Goal: Task Accomplishment & Management: Use online tool/utility

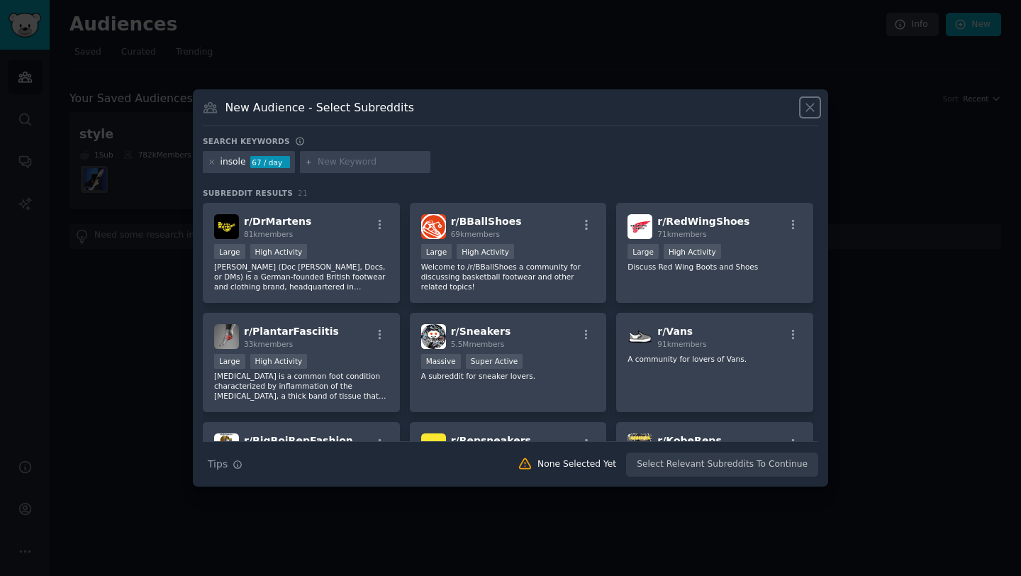
click at [815, 106] on icon at bounding box center [810, 107] width 15 height 15
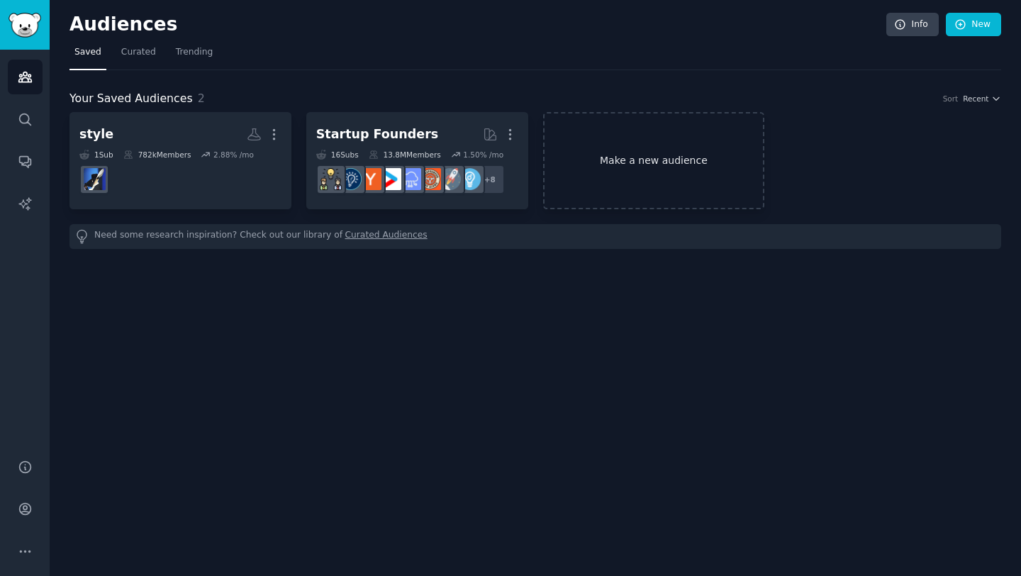
click at [664, 169] on link "Make a new audience" at bounding box center [654, 160] width 222 height 97
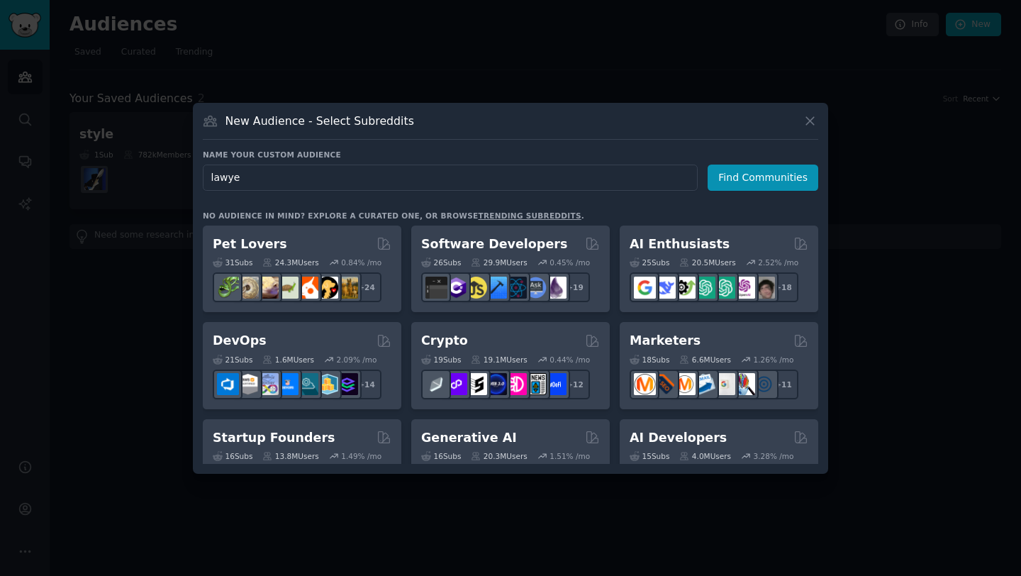
type input "lawyer"
click button "Find Communities" at bounding box center [763, 178] width 111 height 26
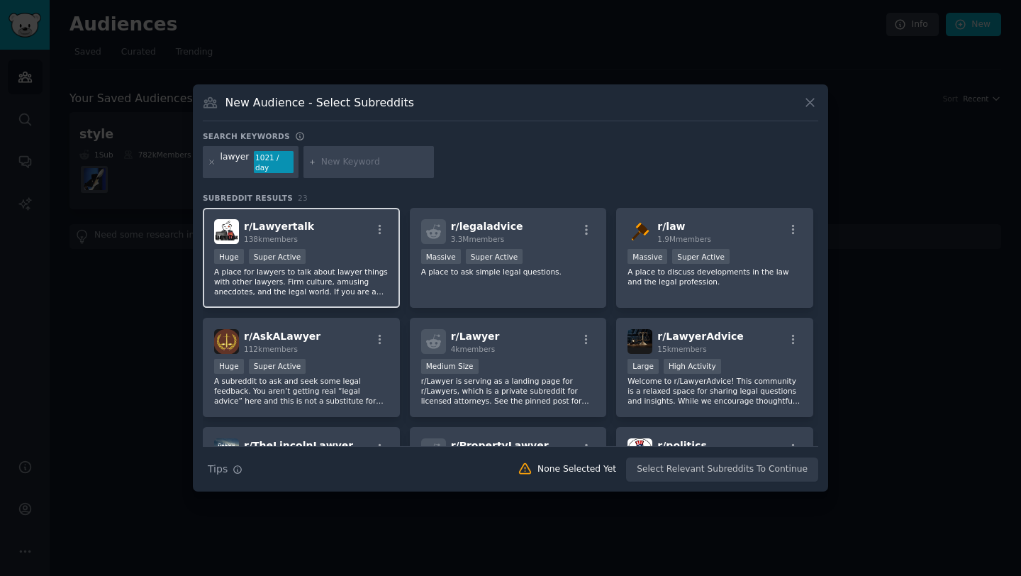
click at [318, 234] on div "r/ Lawyertalk 138k members" at bounding box center [301, 231] width 174 height 25
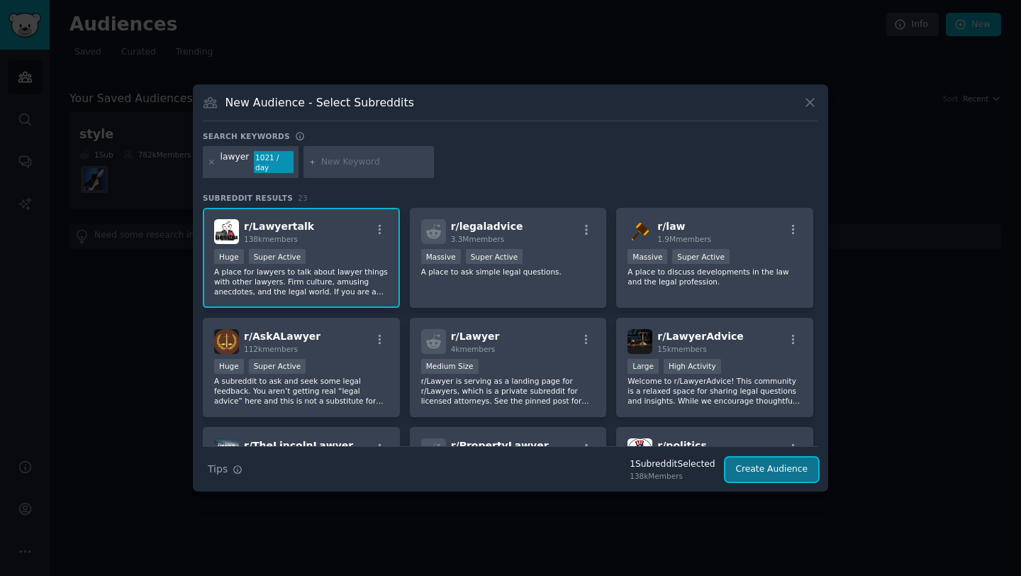
click at [760, 462] on button "Create Audience" at bounding box center [772, 469] width 94 height 24
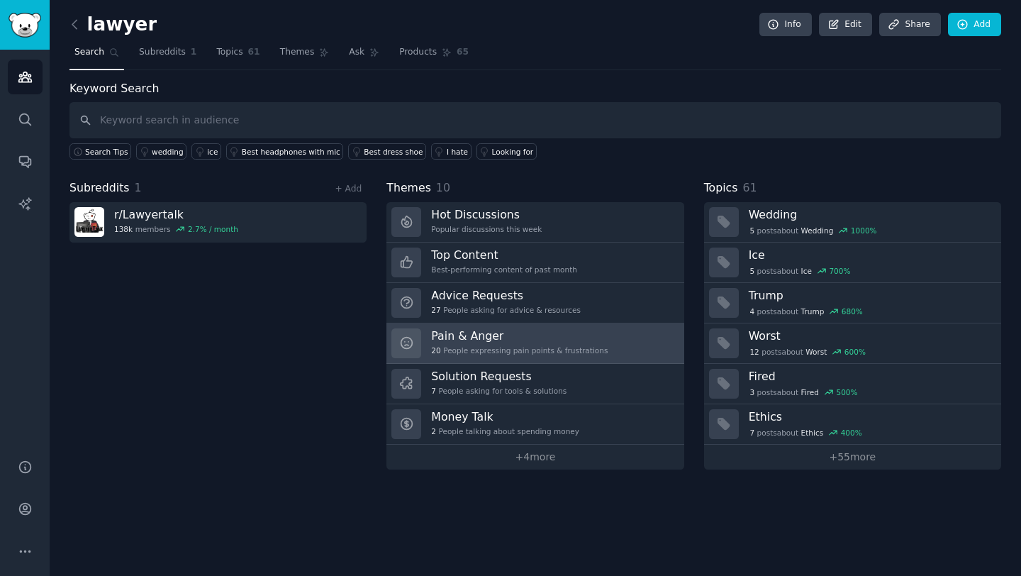
click at [516, 338] on h3 "Pain & Anger" at bounding box center [519, 335] width 177 height 15
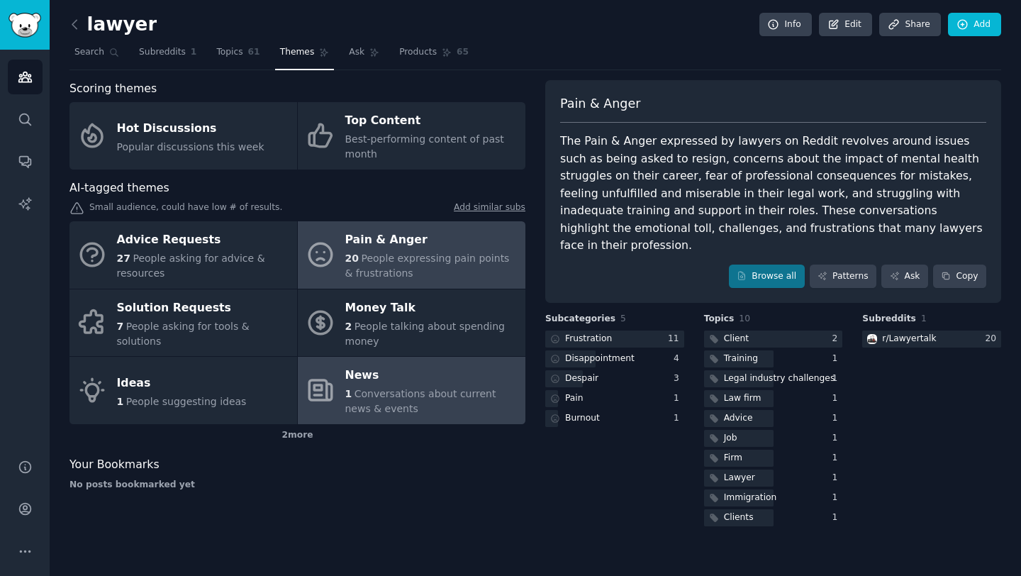
click at [435, 395] on span "Conversations about current news & events" at bounding box center [420, 401] width 151 height 26
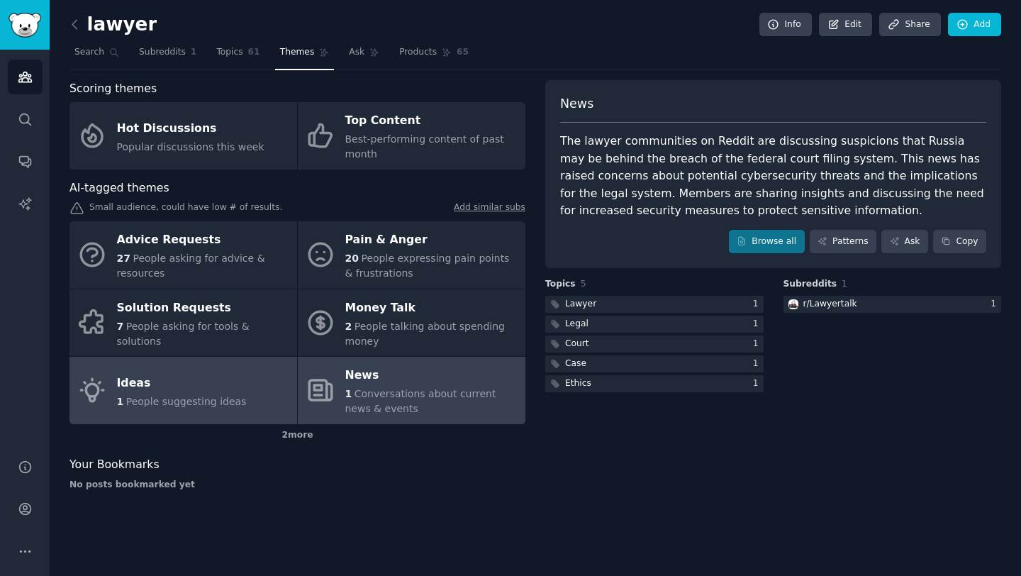
click at [213, 386] on div "Ideas" at bounding box center [182, 383] width 130 height 23
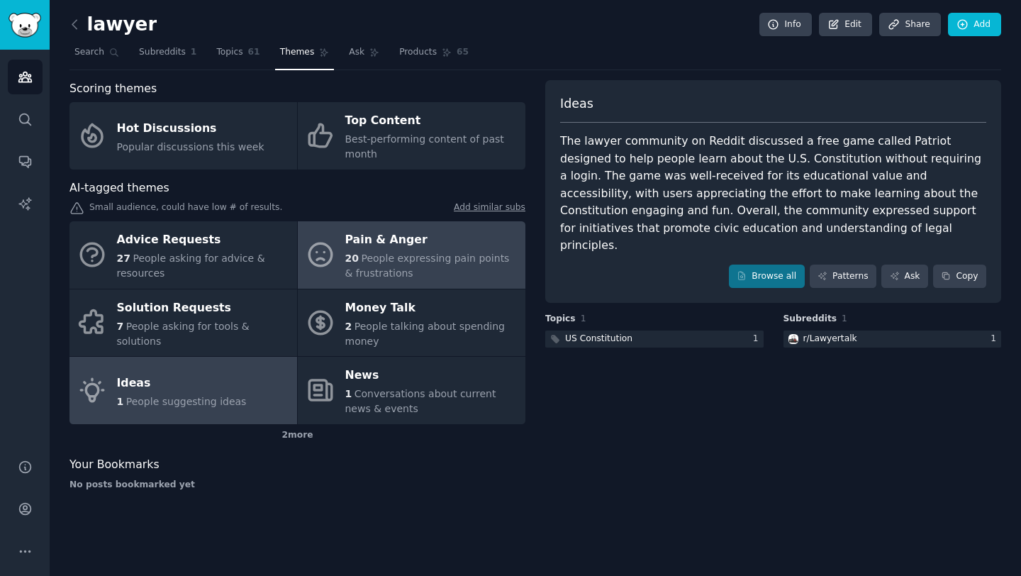
click at [413, 253] on span "People expressing pain points & frustrations" at bounding box center [427, 265] width 165 height 26
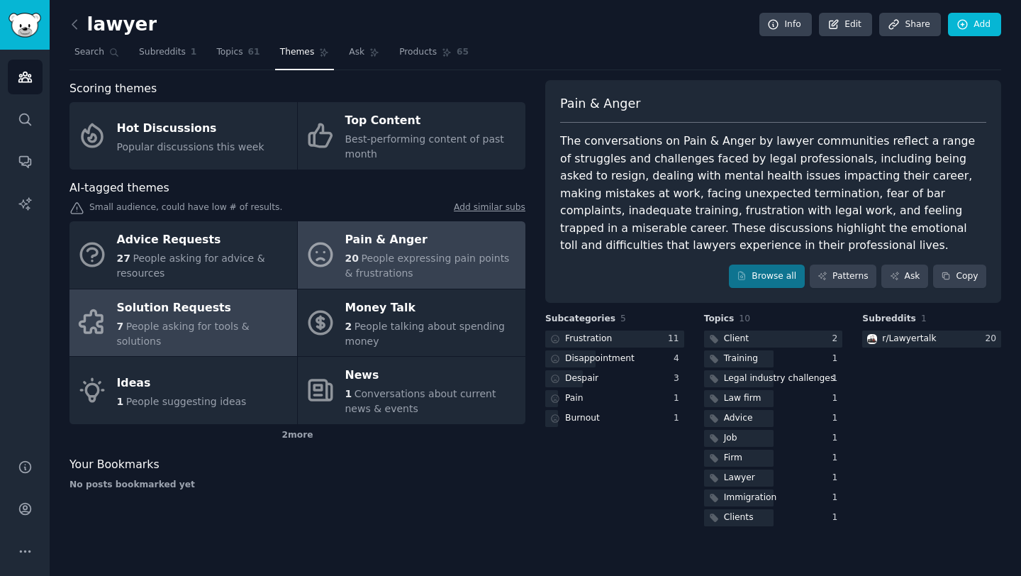
click at [184, 319] on div "Solution Requests" at bounding box center [203, 307] width 173 height 23
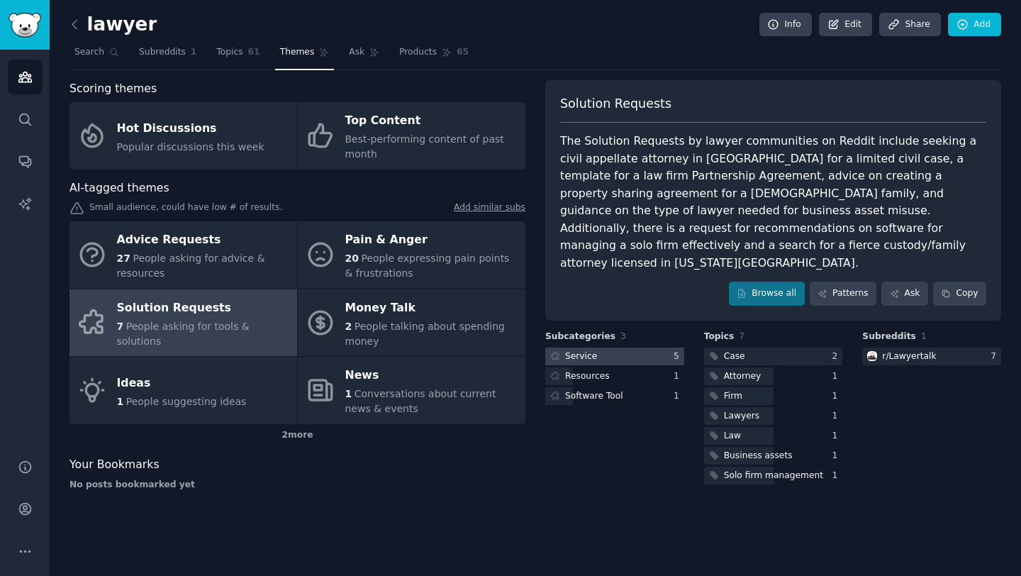
click at [584, 350] on div "Service" at bounding box center [581, 356] width 32 height 13
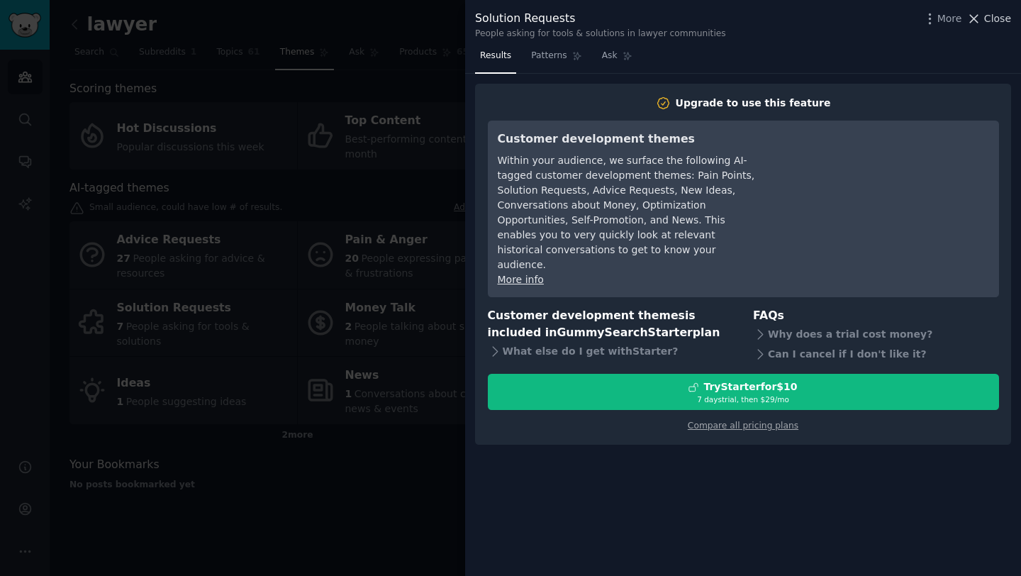
click at [981, 16] on icon at bounding box center [973, 18] width 15 height 15
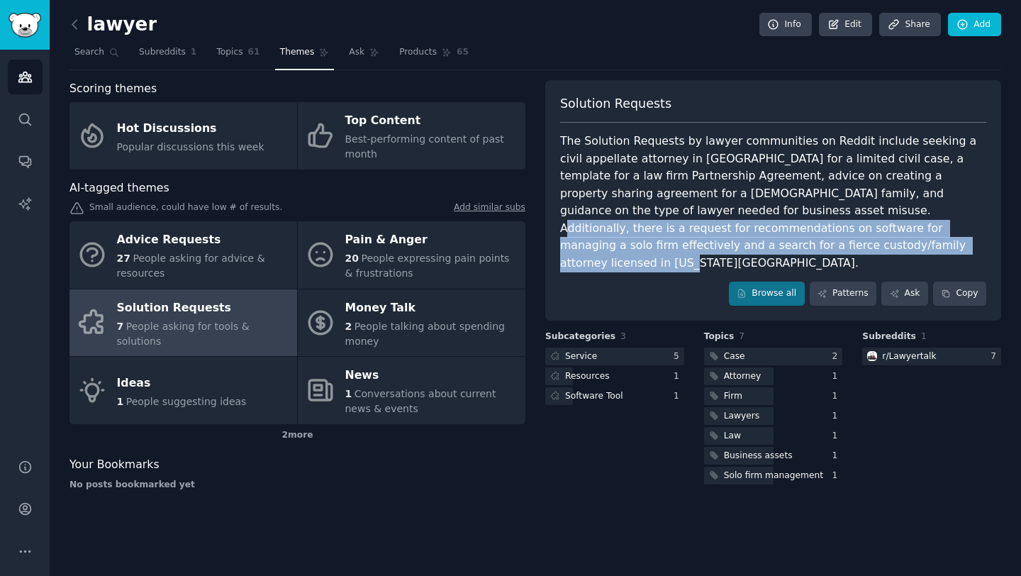
drag, startPoint x: 713, startPoint y: 248, endPoint x: 667, endPoint y: 206, distance: 62.2
click at [667, 206] on div "The Solution Requests by lawyer communities on Reddit include seeking a civil a…" at bounding box center [773, 202] width 426 height 139
copy div "there is a request for recommendations on software for managing a solo firm eff…"
